Goal: Task Accomplishment & Management: Use online tool/utility

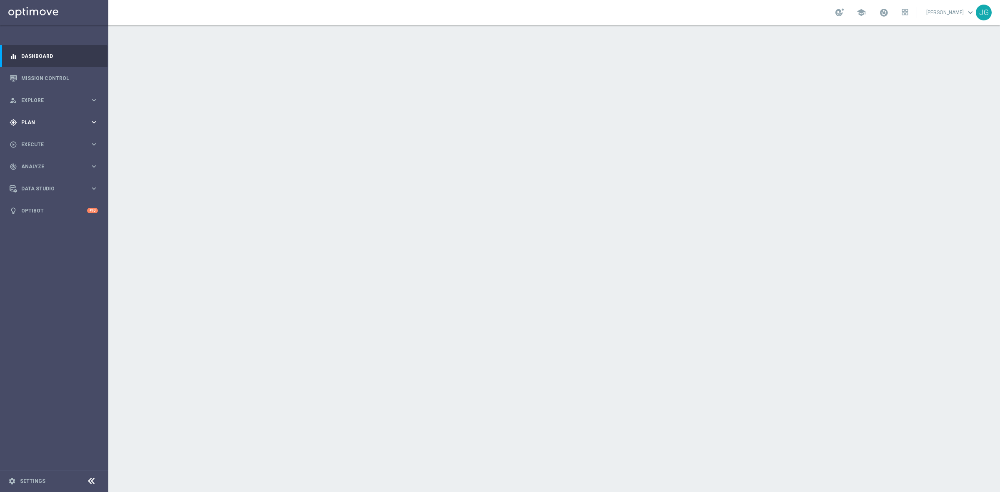
click at [90, 122] on icon "keyboard_arrow_right" at bounding box center [94, 122] width 8 height 8
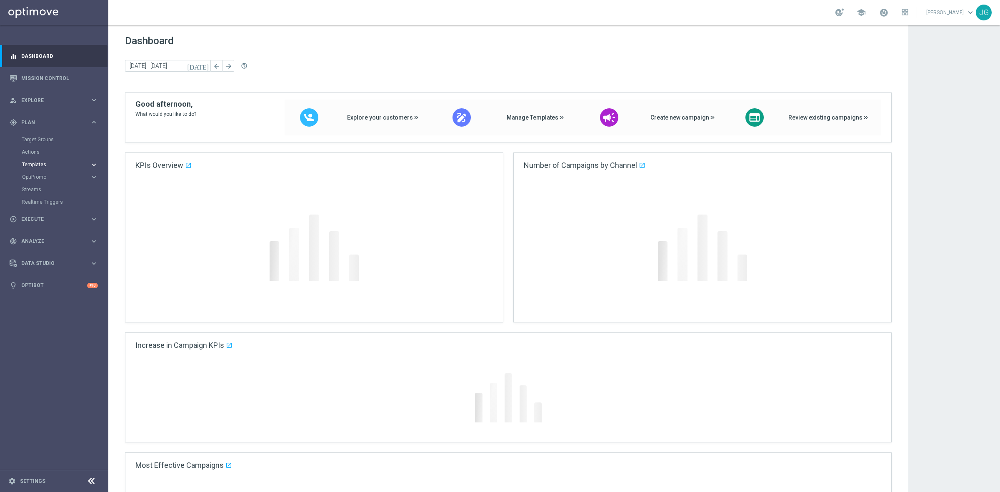
click at [35, 165] on span "Templates" at bounding box center [52, 164] width 60 height 5
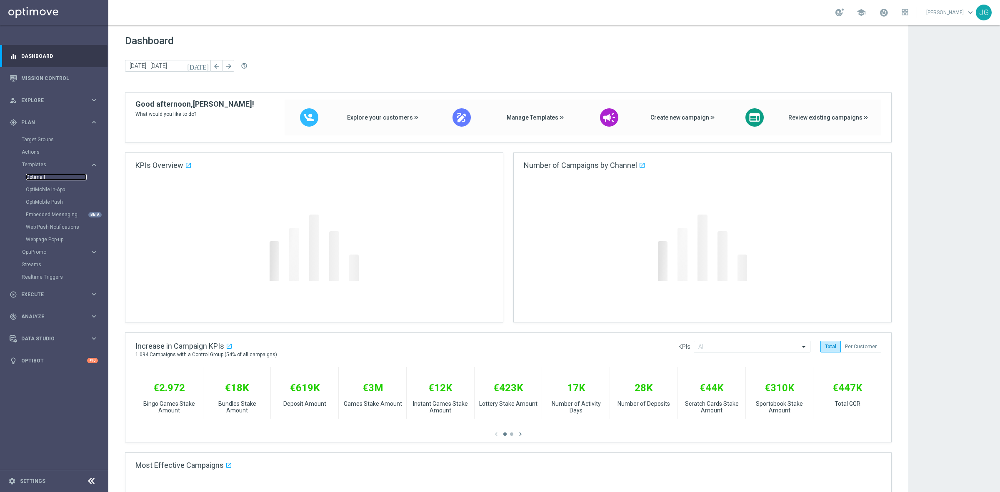
click at [40, 178] on link "Optimail" at bounding box center [56, 177] width 61 height 7
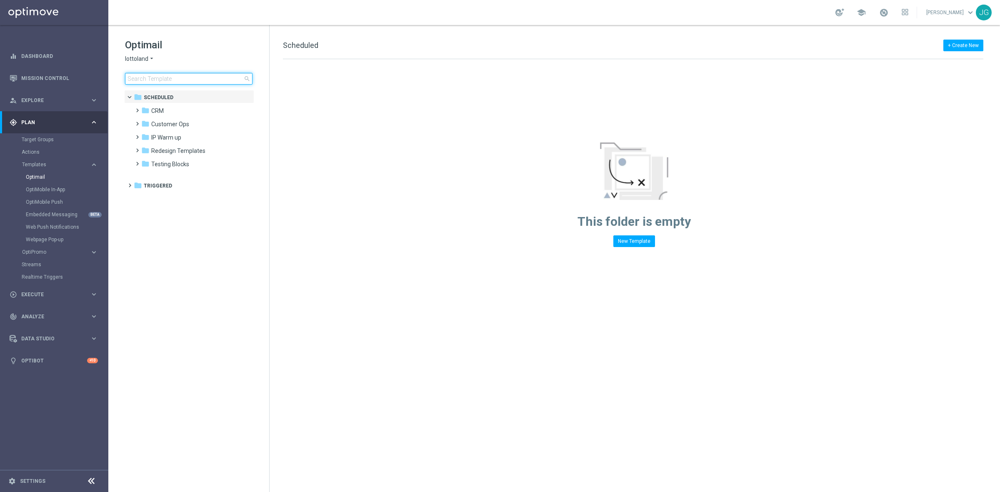
click at [180, 76] on input at bounding box center [189, 79] width 128 height 12
click at [154, 59] on icon "arrow_drop_down" at bounding box center [151, 59] width 7 height 8
click at [0, 0] on span "Sorteonline.bet.br" at bounding box center [0, 0] width 0 height 0
click at [190, 76] on input at bounding box center [189, 79] width 128 height 12
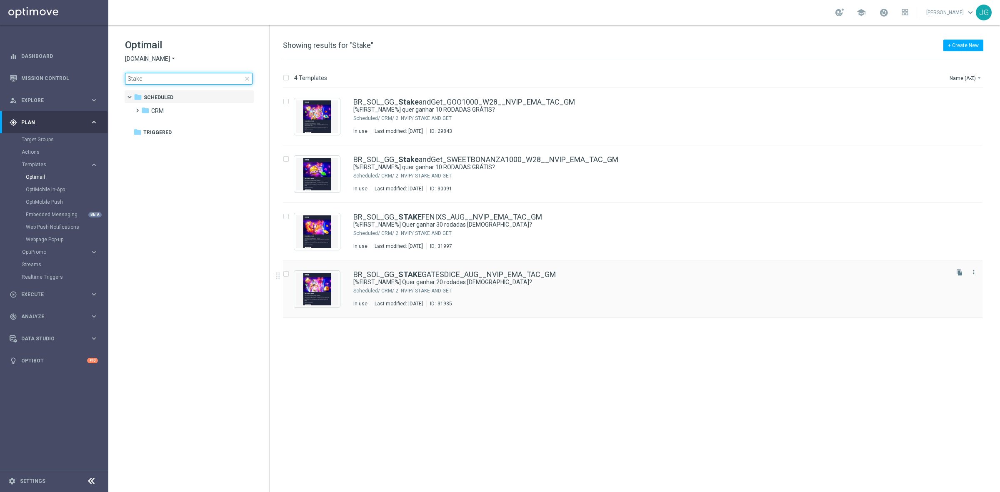
type input "Stake"
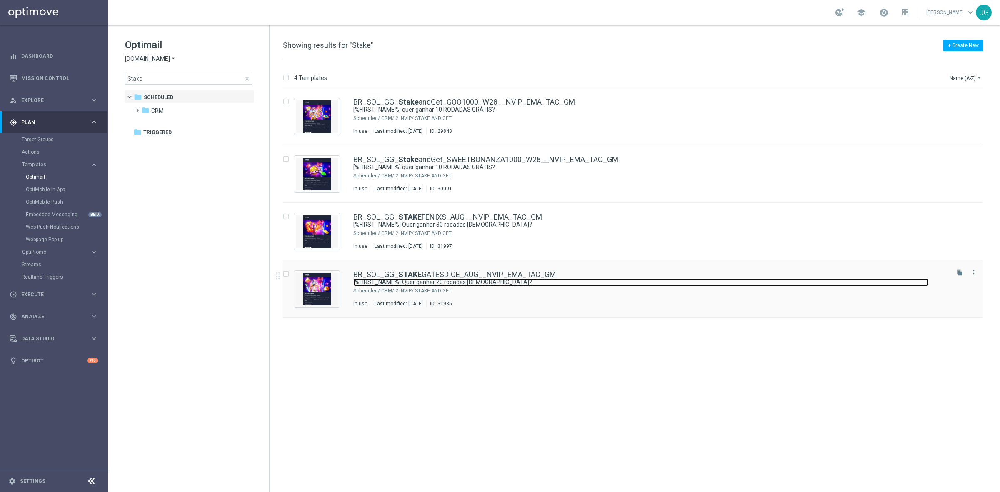
click at [438, 286] on link "[%FIRST_NAME%] Quer ganhar 20 rodadas GRÁTIS?" at bounding box center [640, 282] width 575 height 8
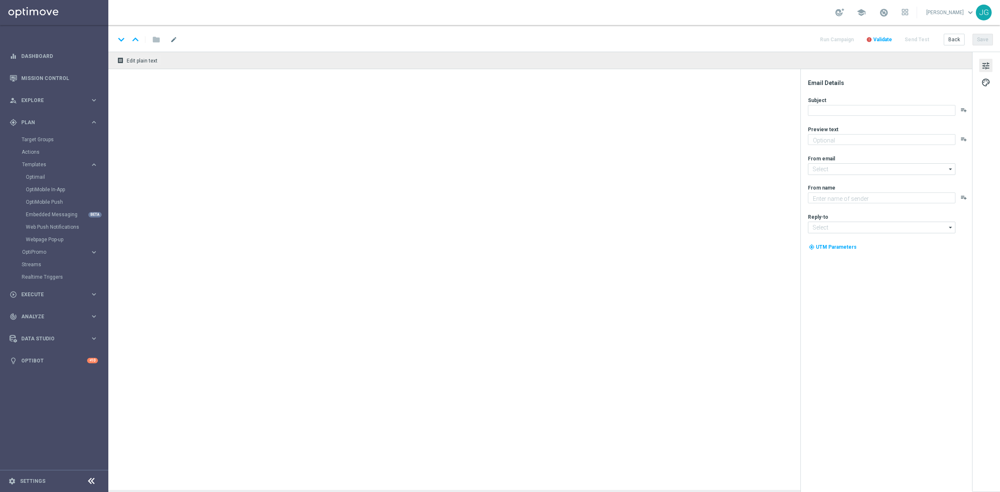
type textarea "Jogue Gates of Olympus Dice! Aposte apenas R$ 20 nos slots selecionados para ga…"
type input "contato@email.sorteonline.bet.br"
type textarea "Sorte Online Betz"
type input "suporte@sorteonline.bet.br"
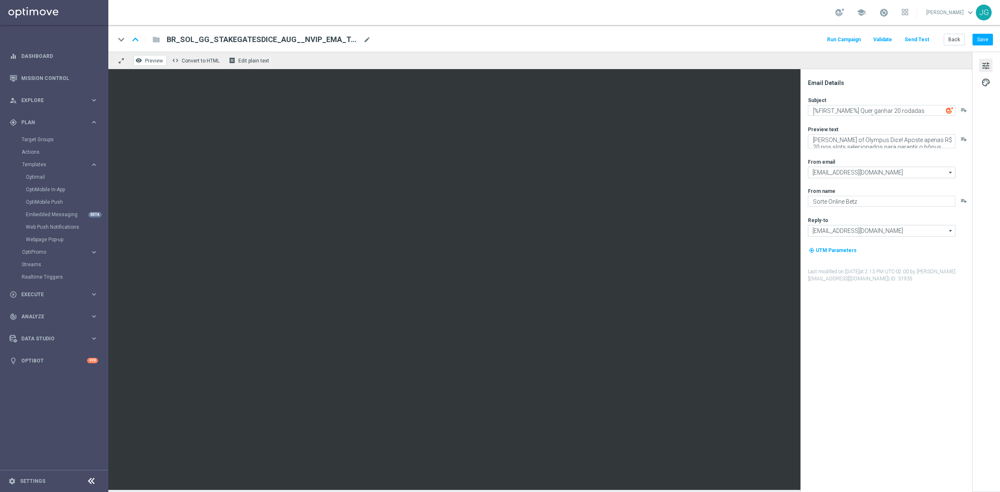
click at [150, 61] on span "Preview" at bounding box center [154, 61] width 18 height 6
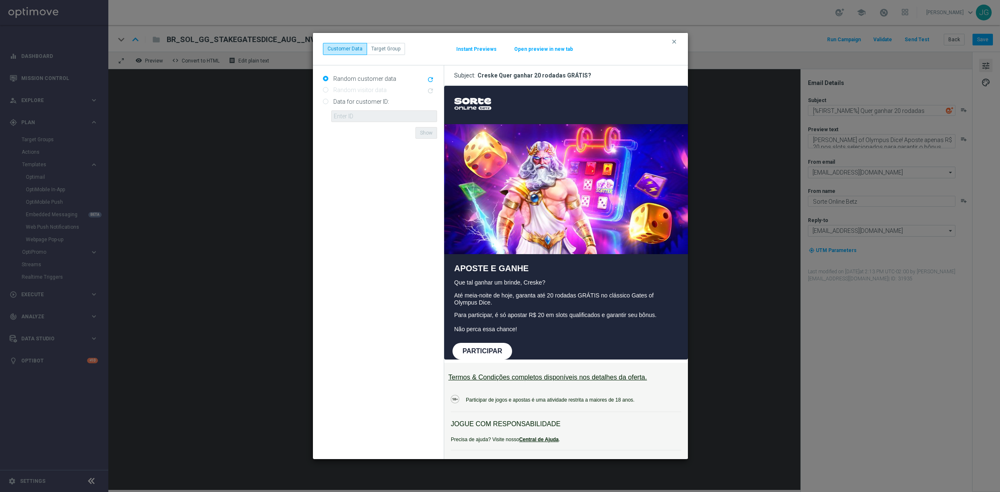
click at [541, 51] on button "Open preview in new tab" at bounding box center [544, 49] width 60 height 7
click at [674, 40] on icon "clear" at bounding box center [674, 41] width 7 height 7
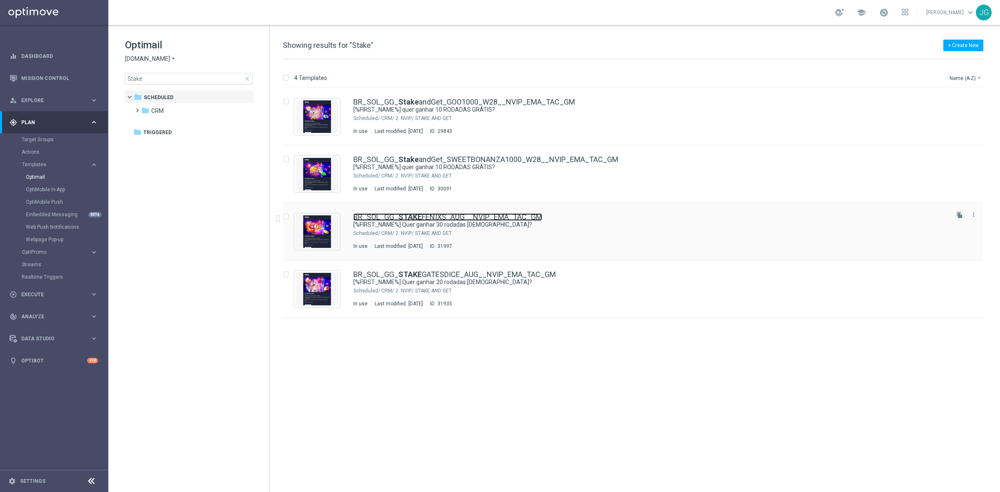
click at [467, 215] on link "BR_SOL_GG_ STAKE FENIXS_AUG__NVIP_EMA_TAC_GM" at bounding box center [447, 217] width 189 height 8
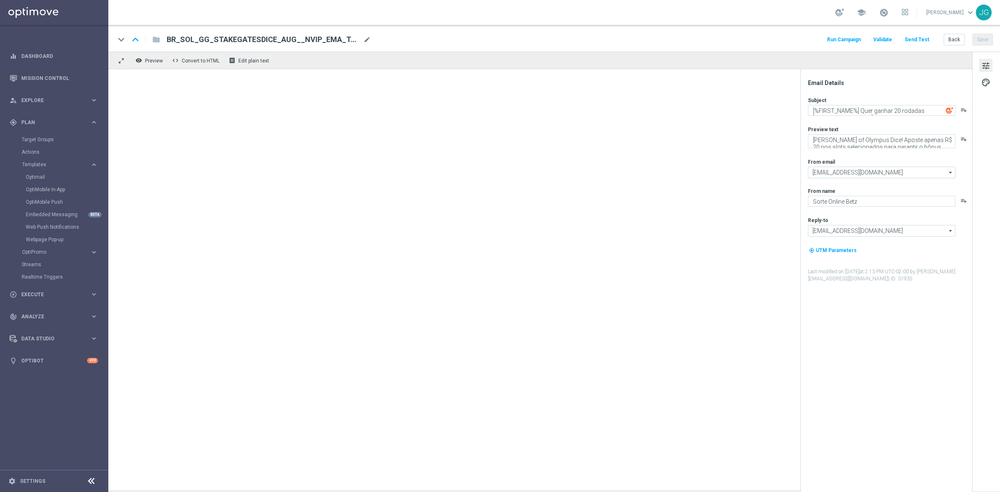
type textarea "[%FIRST_NAME%] Quer ganhar 30 rodadas GRÁTIS?"
type textarea "Jogue Fênix Sortuda! Aposte apenas R$ 30 nos slots selecionados para garantir o…"
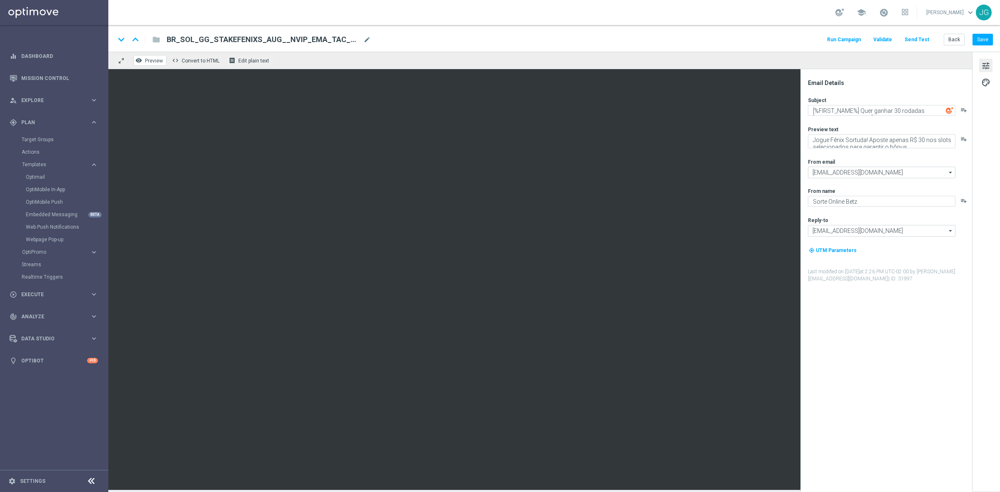
click at [147, 63] on span "Preview" at bounding box center [154, 61] width 18 height 6
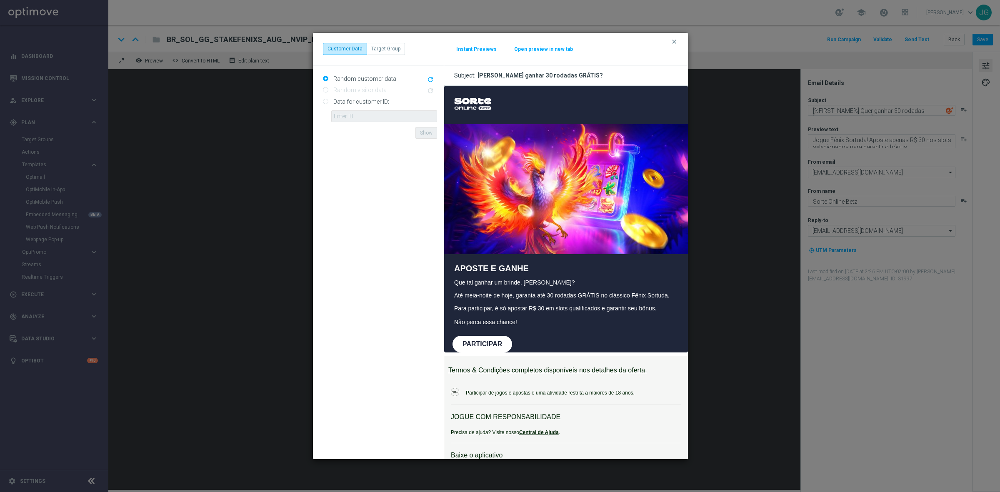
click at [543, 49] on button "Open preview in new tab" at bounding box center [544, 49] width 60 height 7
